Goal: Task Accomplishment & Management: Manage account settings

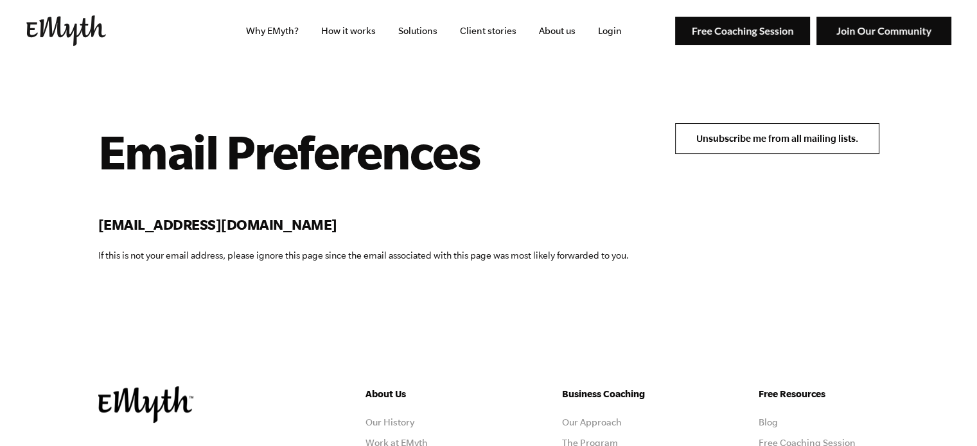
click at [745, 146] on input "Unsubscribe me from all mailing lists." at bounding box center [777, 138] width 204 height 31
click at [794, 136] on input "Unsubscribe me from all mailing lists." at bounding box center [777, 138] width 204 height 31
